Goal: Navigation & Orientation: Find specific page/section

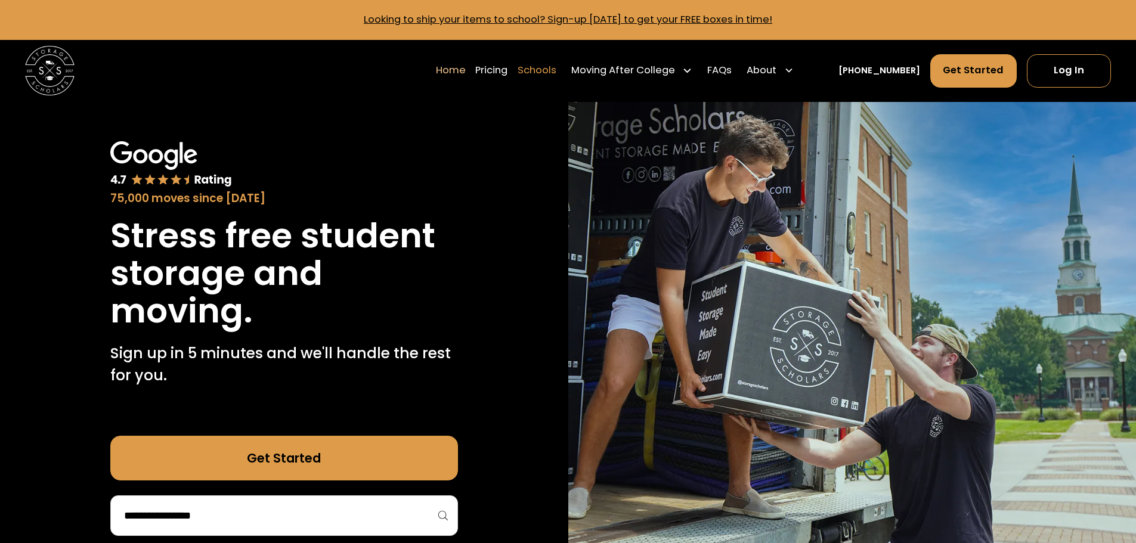
click at [553, 68] on link "Schools" at bounding box center [537, 70] width 39 height 35
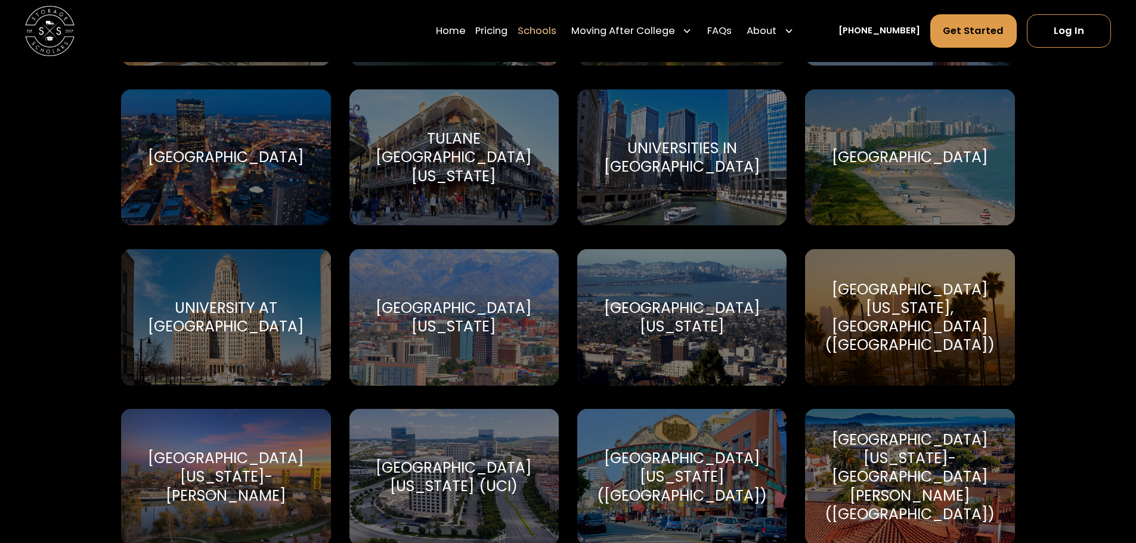
scroll to position [5726, 0]
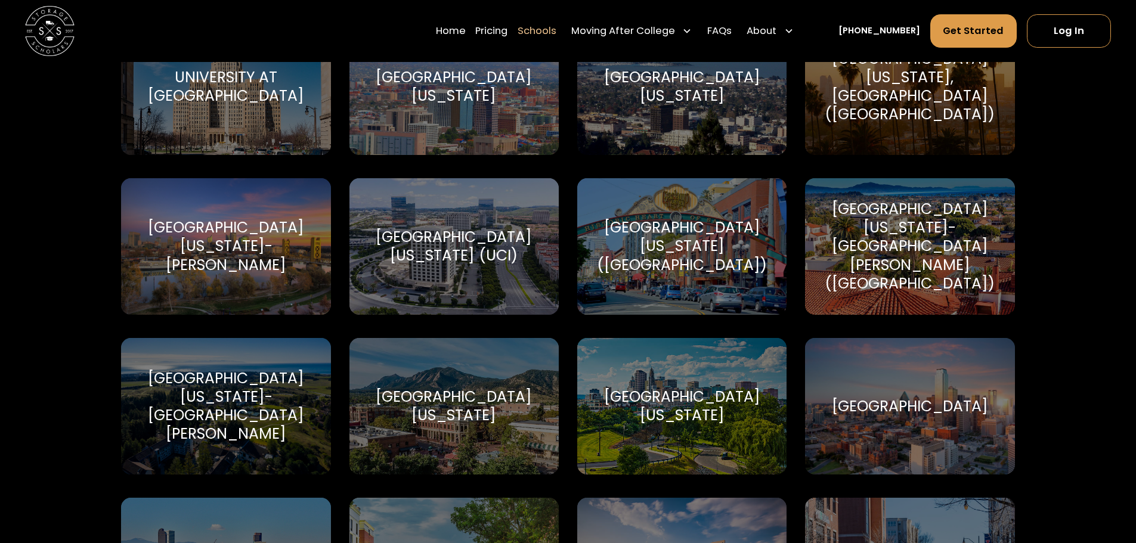
click at [447, 399] on div "[GEOGRAPHIC_DATA][US_STATE]" at bounding box center [454, 406] width 180 height 37
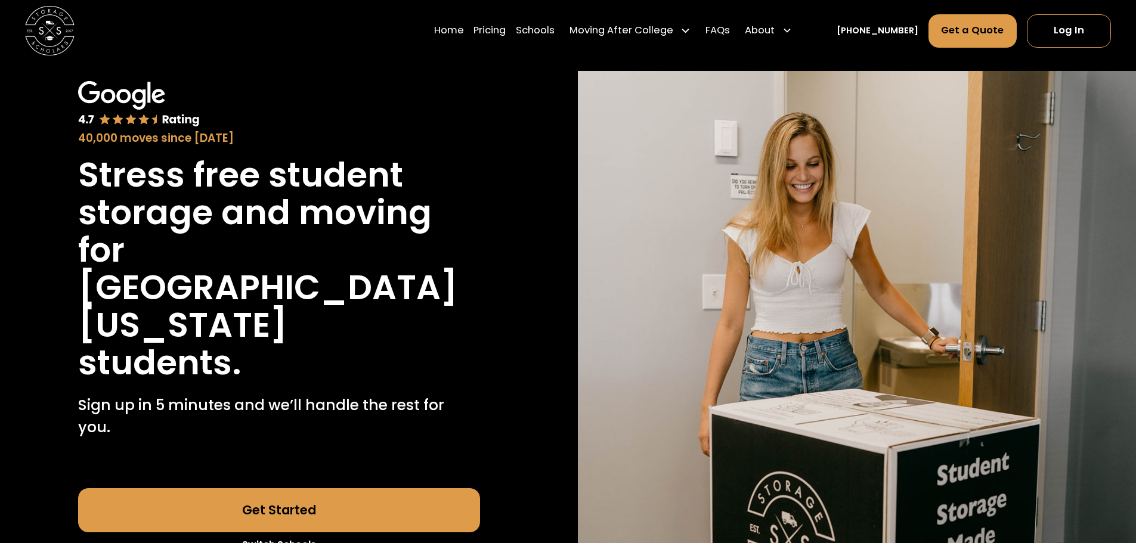
scroll to position [298, 0]
